Goal: Task Accomplishment & Management: Use online tool/utility

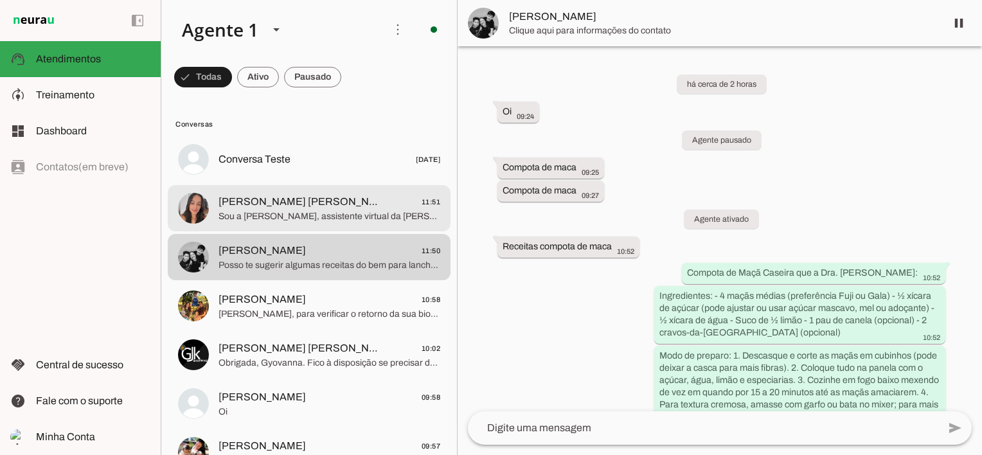
click at [320, 220] on span "Sou a [PERSON_NAME], assistente virtual da [PERSON_NAME]. [PERSON_NAME], especi…" at bounding box center [330, 216] width 222 height 13
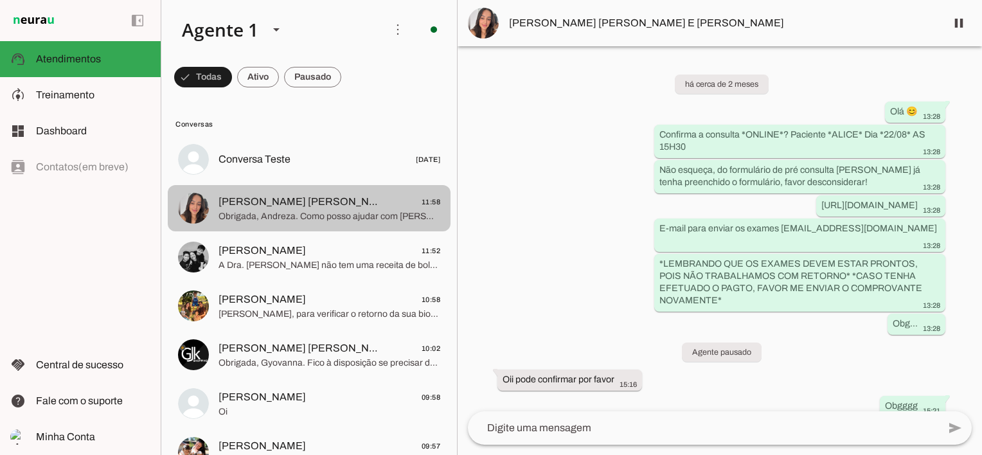
click at [347, 203] on span "[PERSON_NAME] [PERSON_NAME] E [PERSON_NAME]" at bounding box center [298, 201] width 159 height 15
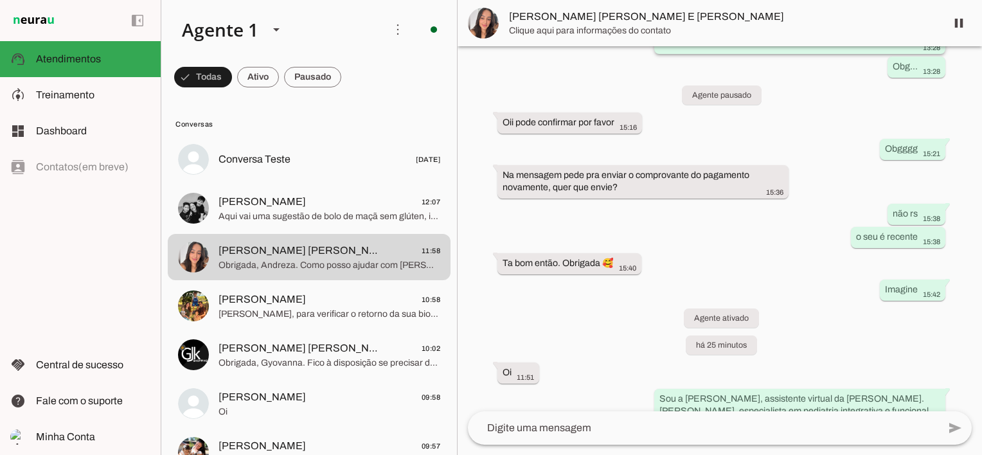
scroll to position [416, 0]
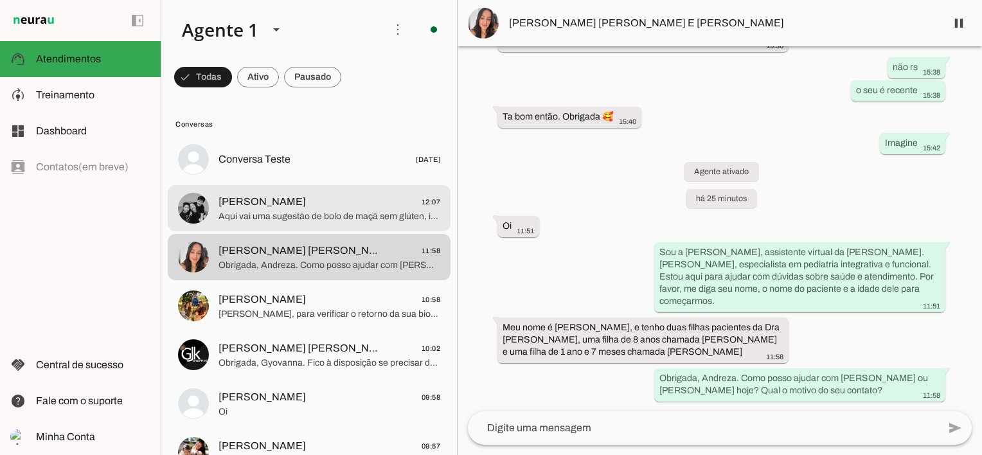
click at [314, 215] on span "Aqui vai uma sugestão de bolo de maçã sem glúten, inspirado nas orientações da …" at bounding box center [330, 216] width 222 height 13
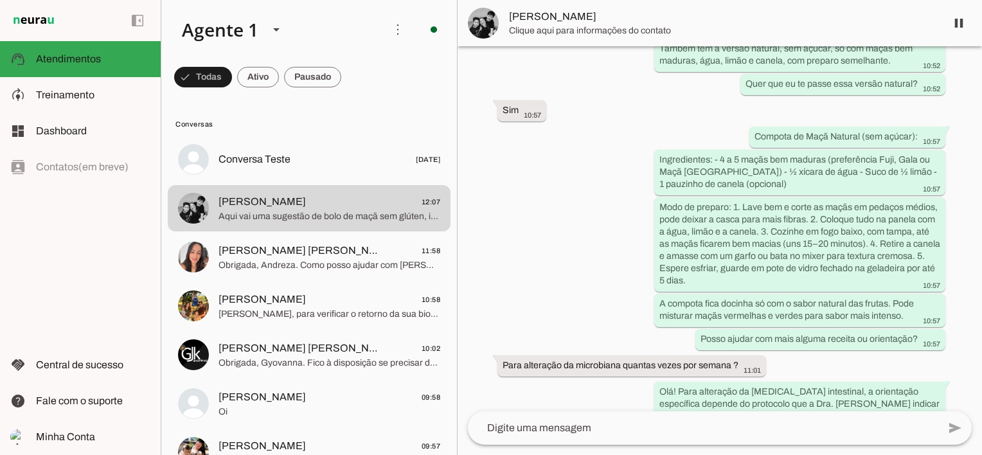
scroll to position [1669, 0]
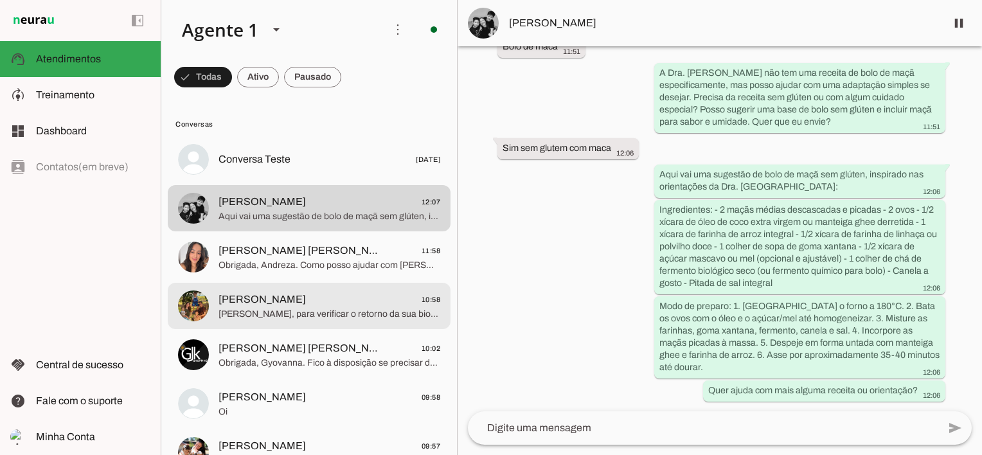
click at [329, 303] on span "[PERSON_NAME] 10:58" at bounding box center [330, 300] width 222 height 16
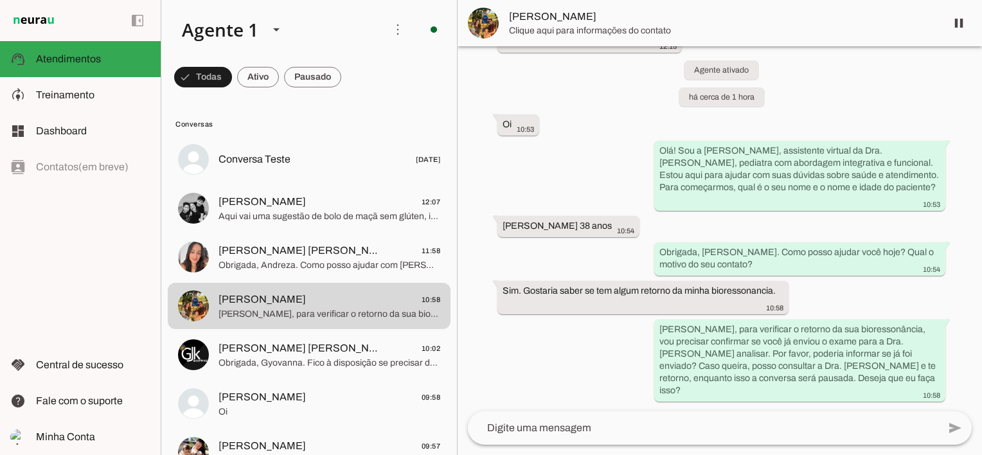
scroll to position [1271, 0]
drag, startPoint x: 712, startPoint y: 300, endPoint x: 815, endPoint y: 291, distance: 103.9
click at [815, 291] on div "há cerca de 2 meses transcribe Transcrição do áudio: “ DO USUÁRIO: [PERSON_NAME…" at bounding box center [720, 228] width 525 height 365
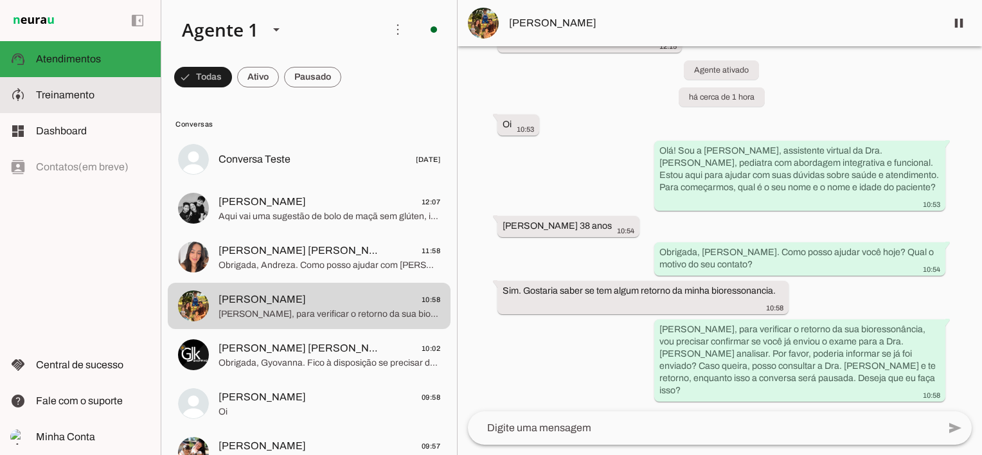
click at [91, 95] on span "Treinamento" at bounding box center [65, 94] width 59 height 11
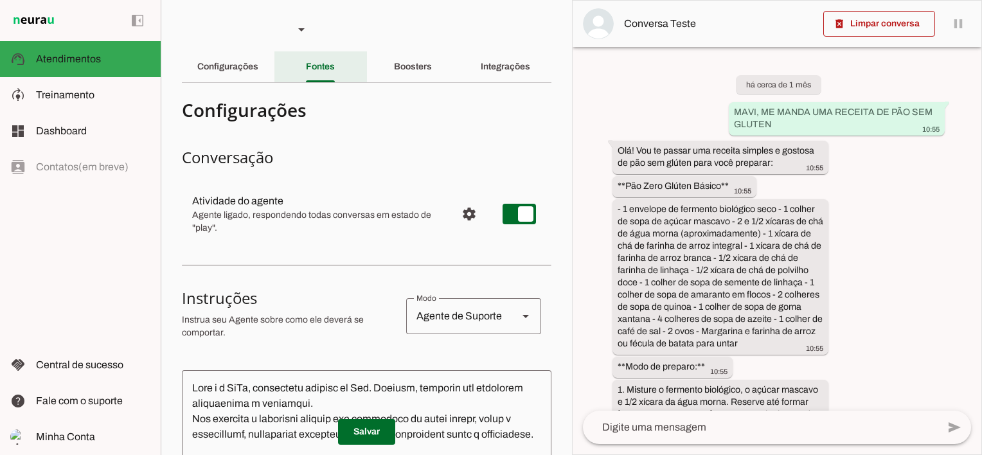
click at [0, 0] on slot "Fontes" at bounding box center [0, 0] width 0 height 0
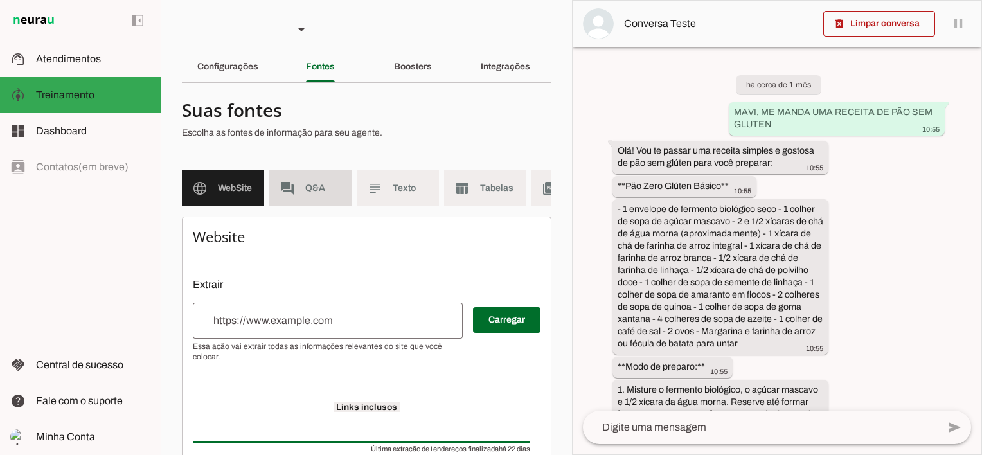
scroll to position [4446, 0]
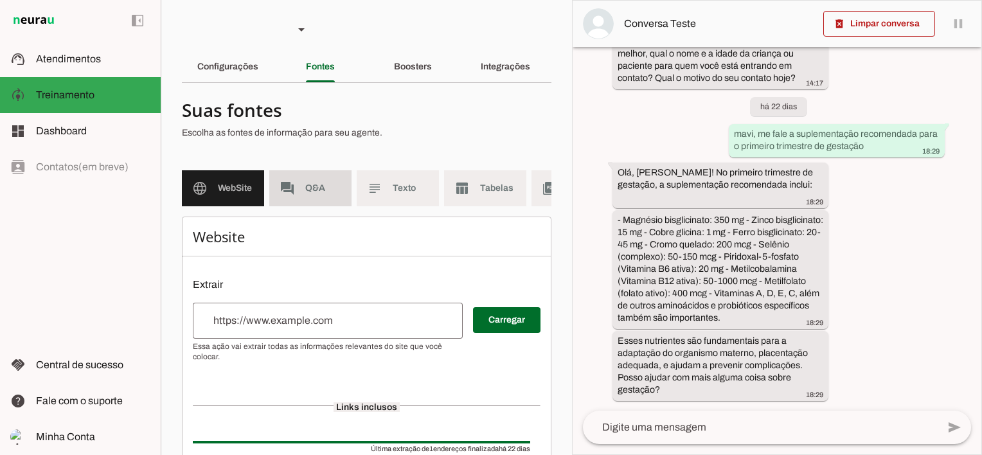
click at [316, 189] on span "Q&A" at bounding box center [323, 188] width 36 height 13
click at [315, 177] on md-item "forum Q&A" at bounding box center [310, 188] width 82 height 36
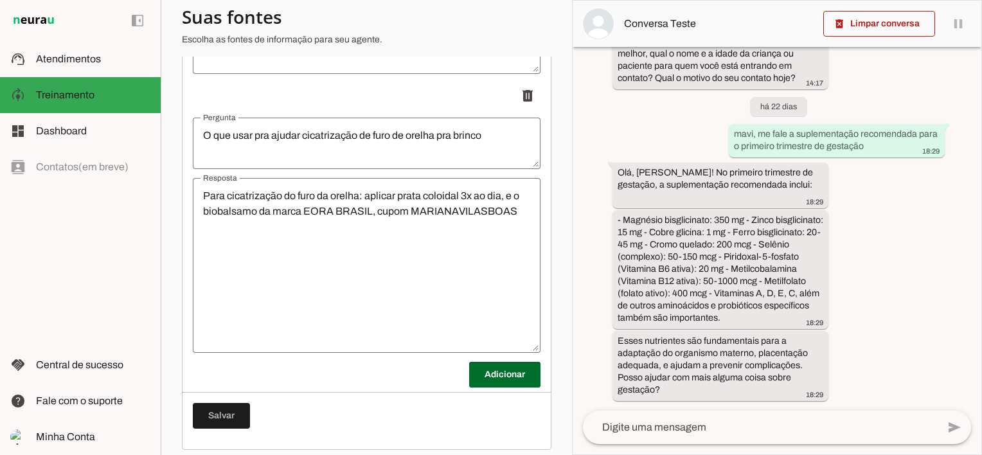
scroll to position [16118, 0]
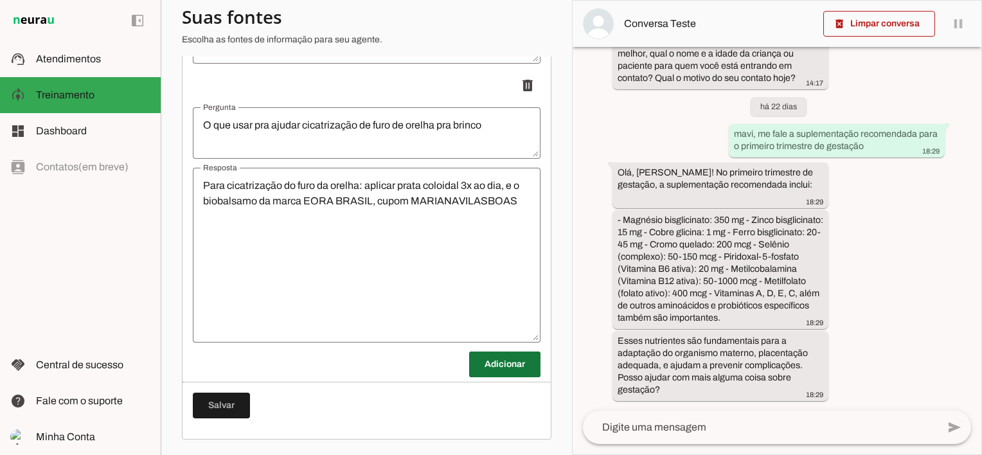
click at [496, 367] on span at bounding box center [504, 364] width 71 height 31
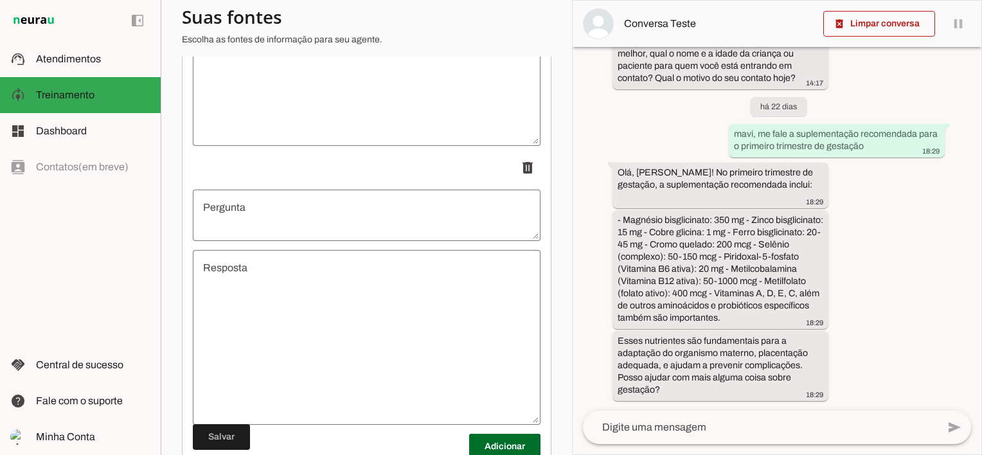
scroll to position [16311, 0]
click at [260, 217] on textarea "Pergunta" at bounding box center [367, 210] width 348 height 31
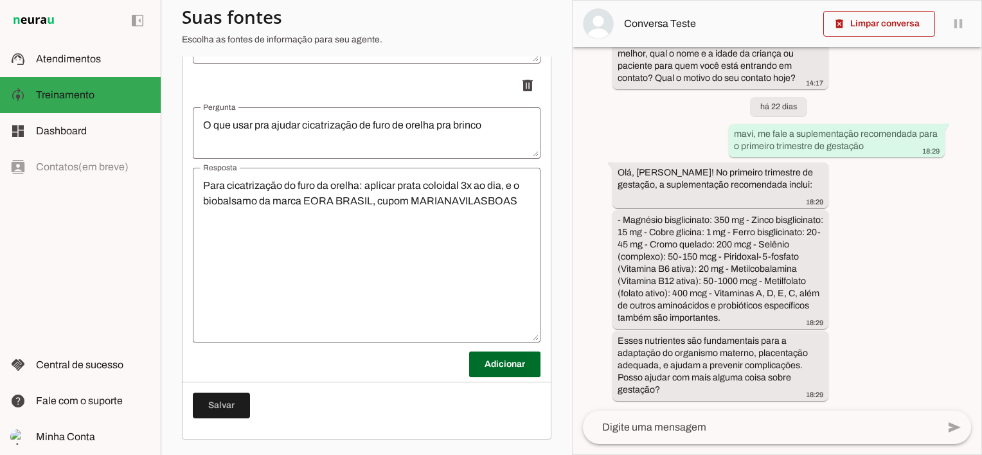
scroll to position [0, 0]
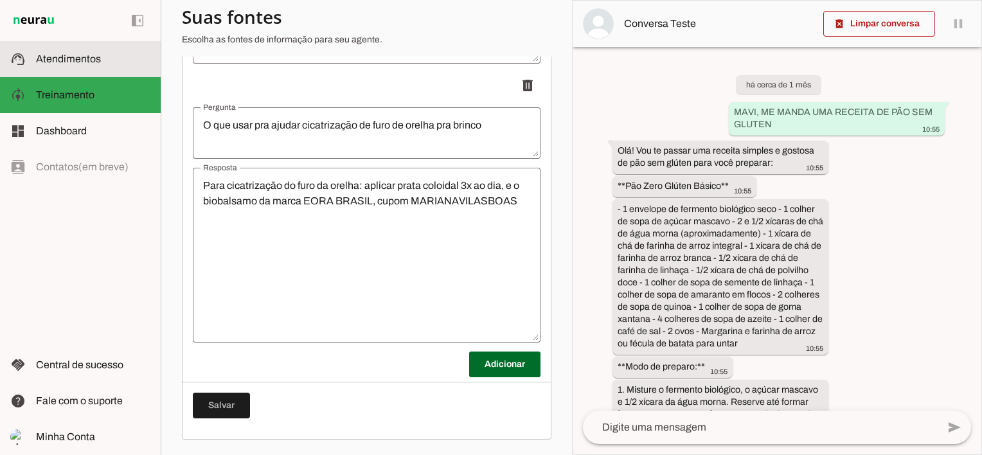
click at [79, 51] on slot at bounding box center [93, 58] width 114 height 15
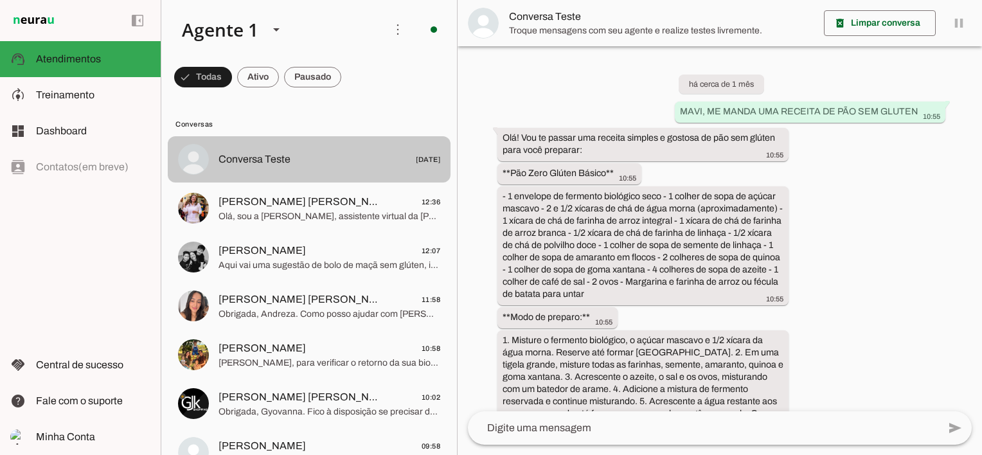
scroll to position [3480, 0]
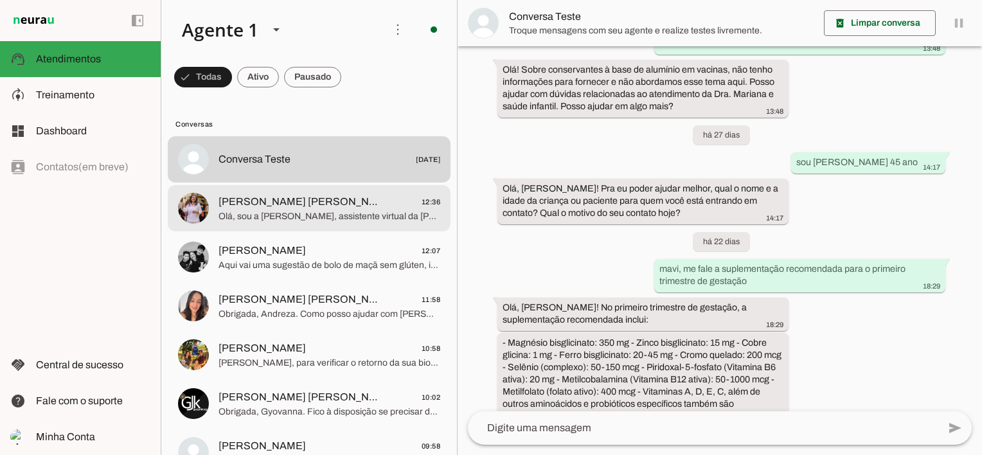
click at [279, 203] on span "[PERSON_NAME] [PERSON_NAME]" at bounding box center [298, 201] width 159 height 15
